Goal: Navigation & Orientation: Find specific page/section

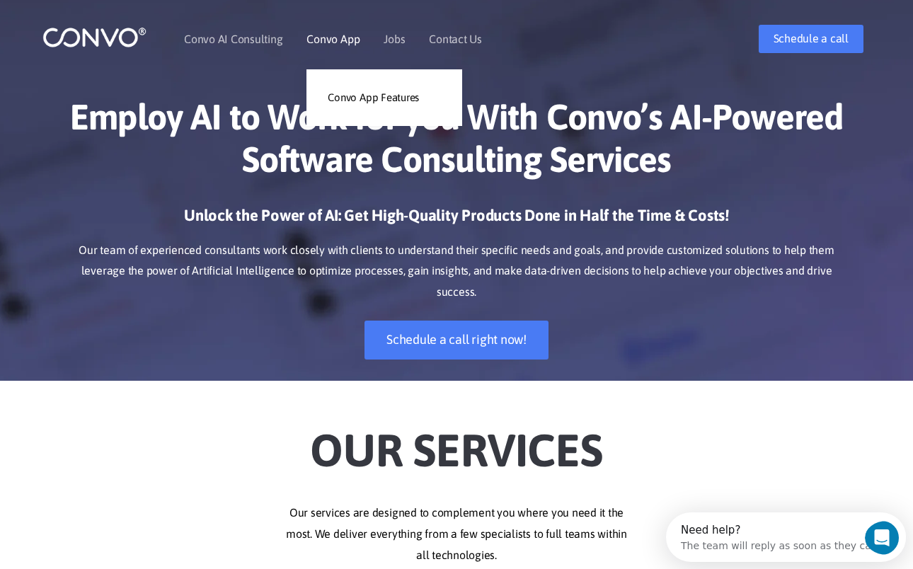
click at [330, 32] on li "Convo App Convo App Features" at bounding box center [332, 38] width 53 height 61
click at [329, 39] on link "Convo App" at bounding box center [332, 38] width 53 height 11
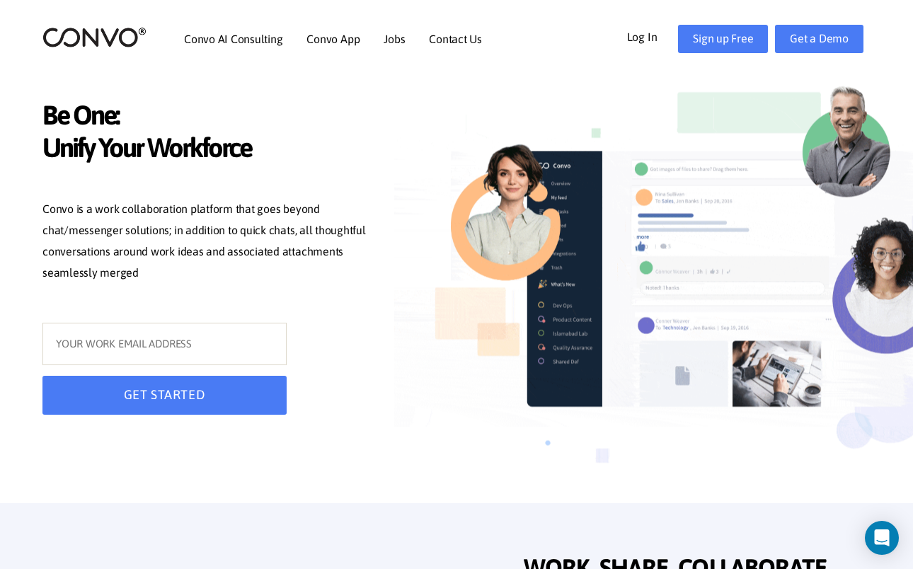
click at [637, 33] on link "Log In" at bounding box center [653, 36] width 52 height 23
